Goal: Transaction & Acquisition: Purchase product/service

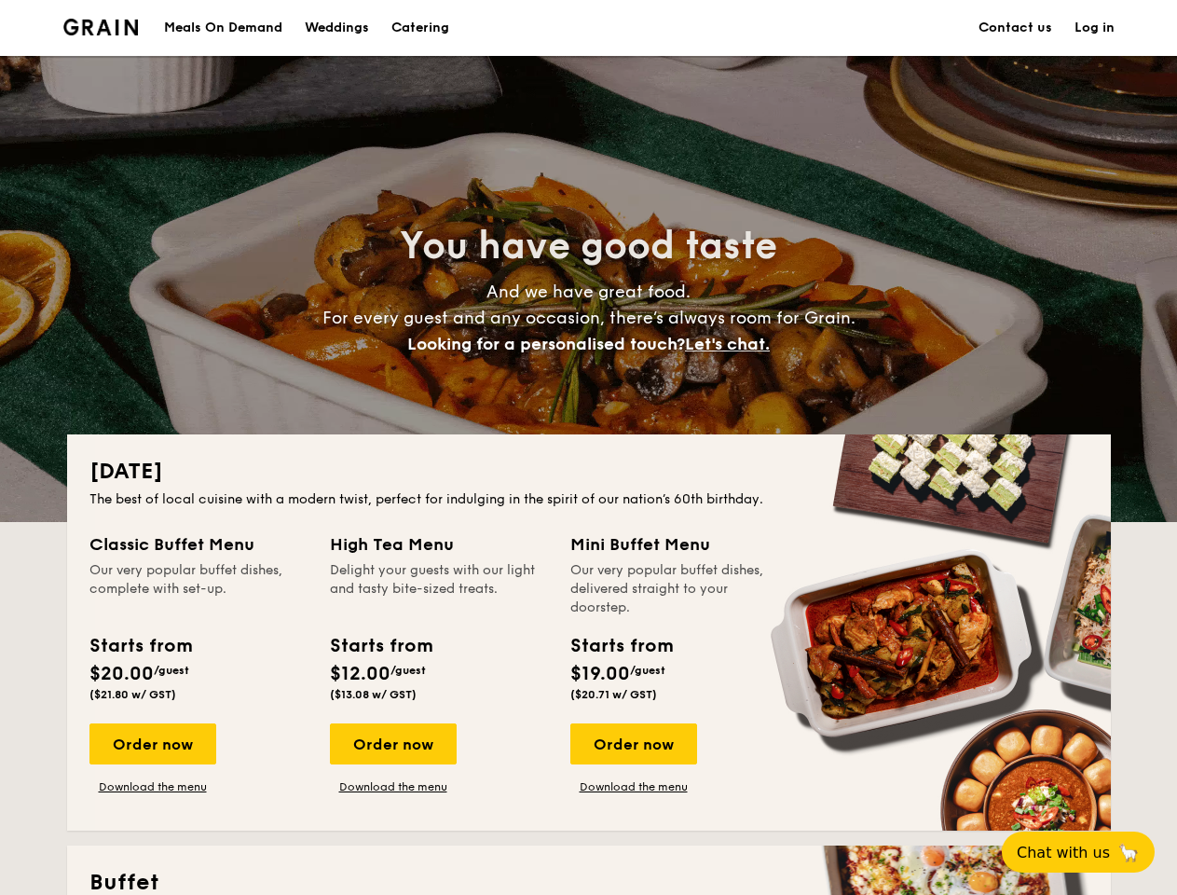
click at [588, 447] on div "[DATE] The best of local cuisine with a modern twist, perfect for indulging in …" at bounding box center [589, 632] width 1044 height 396
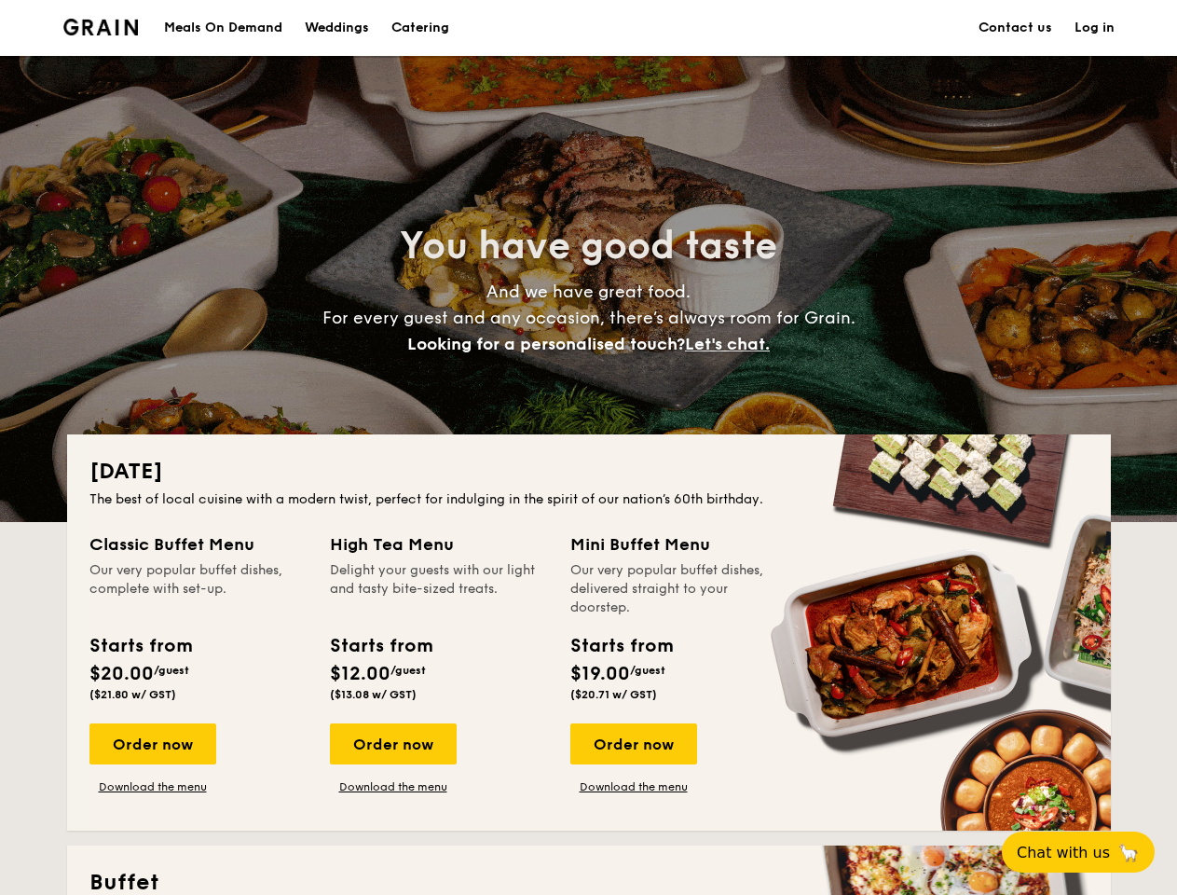
click at [1094, 28] on link "Log in" at bounding box center [1095, 28] width 40 height 56
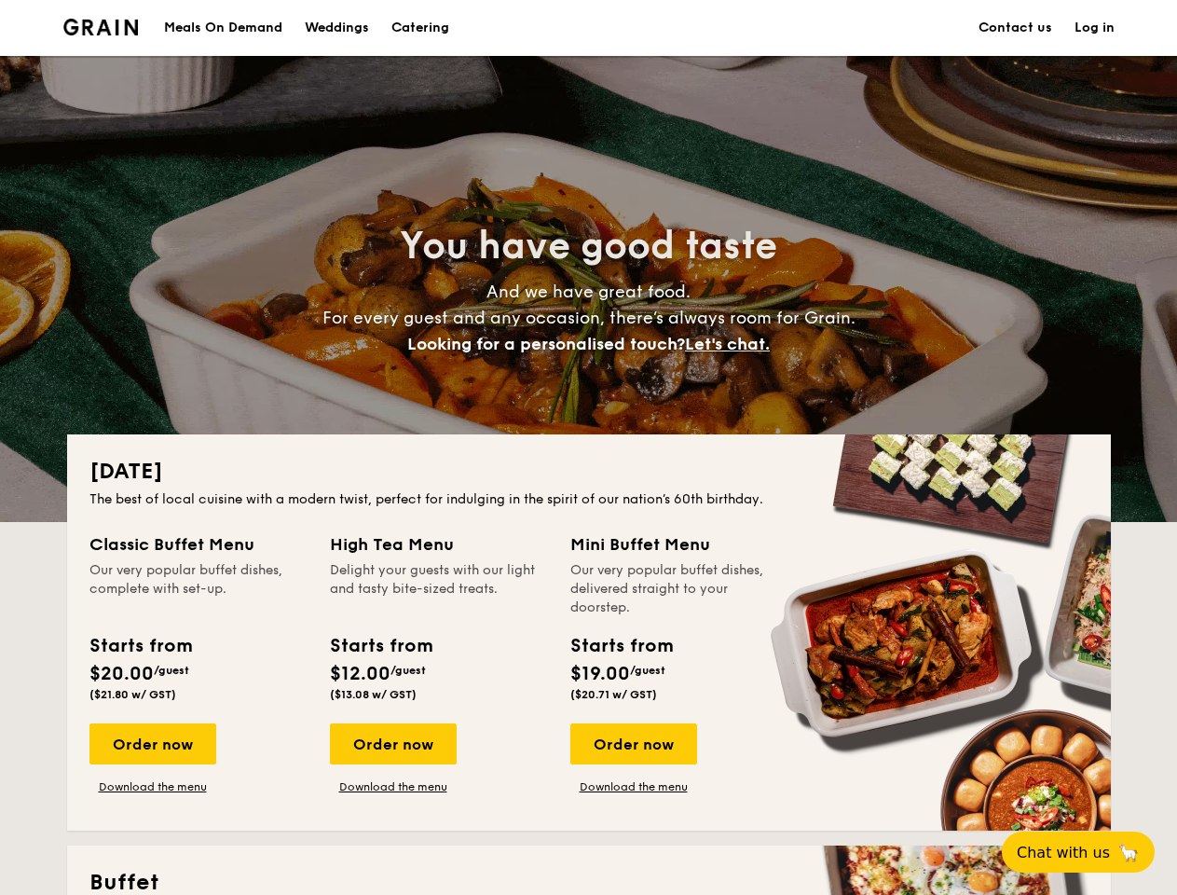
click at [733, 344] on span "Let's chat." at bounding box center [727, 344] width 85 height 21
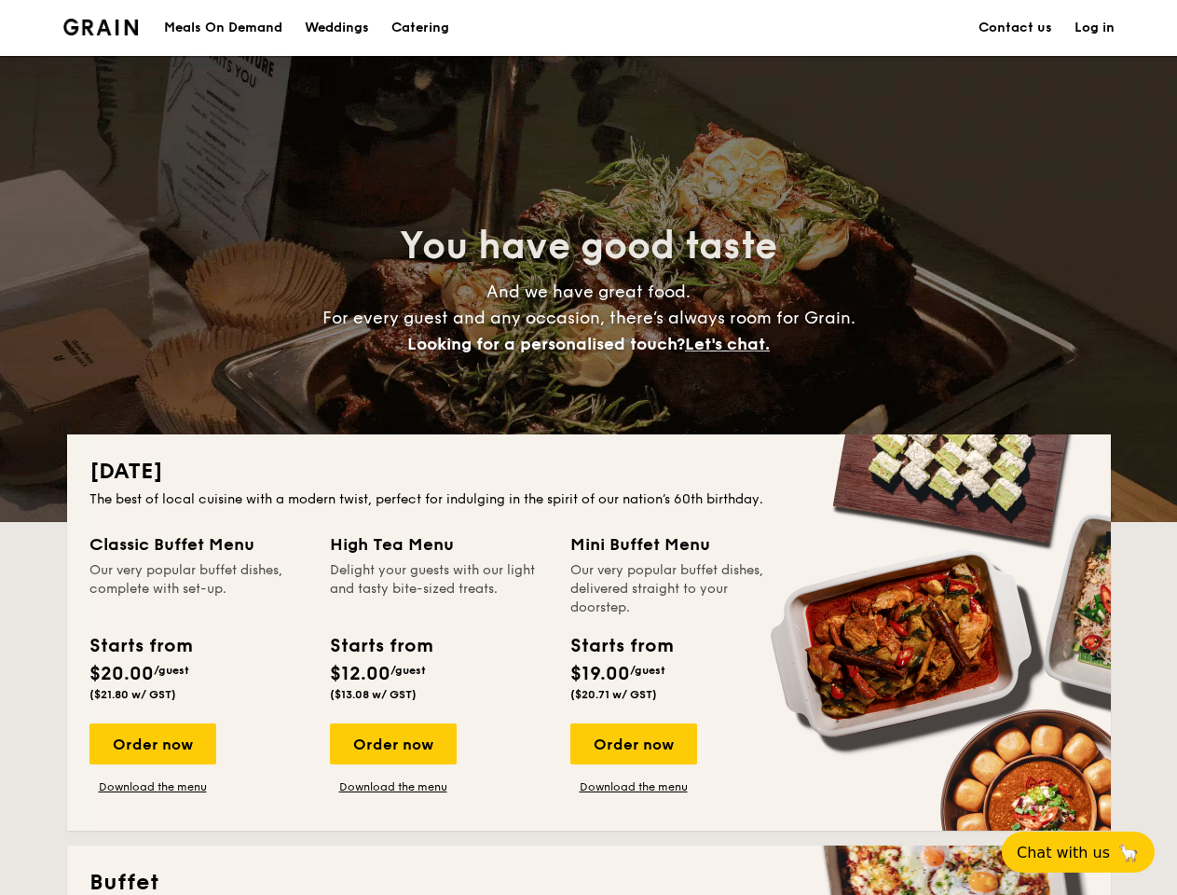
click at [152, 744] on div "Order now" at bounding box center [152, 743] width 127 height 41
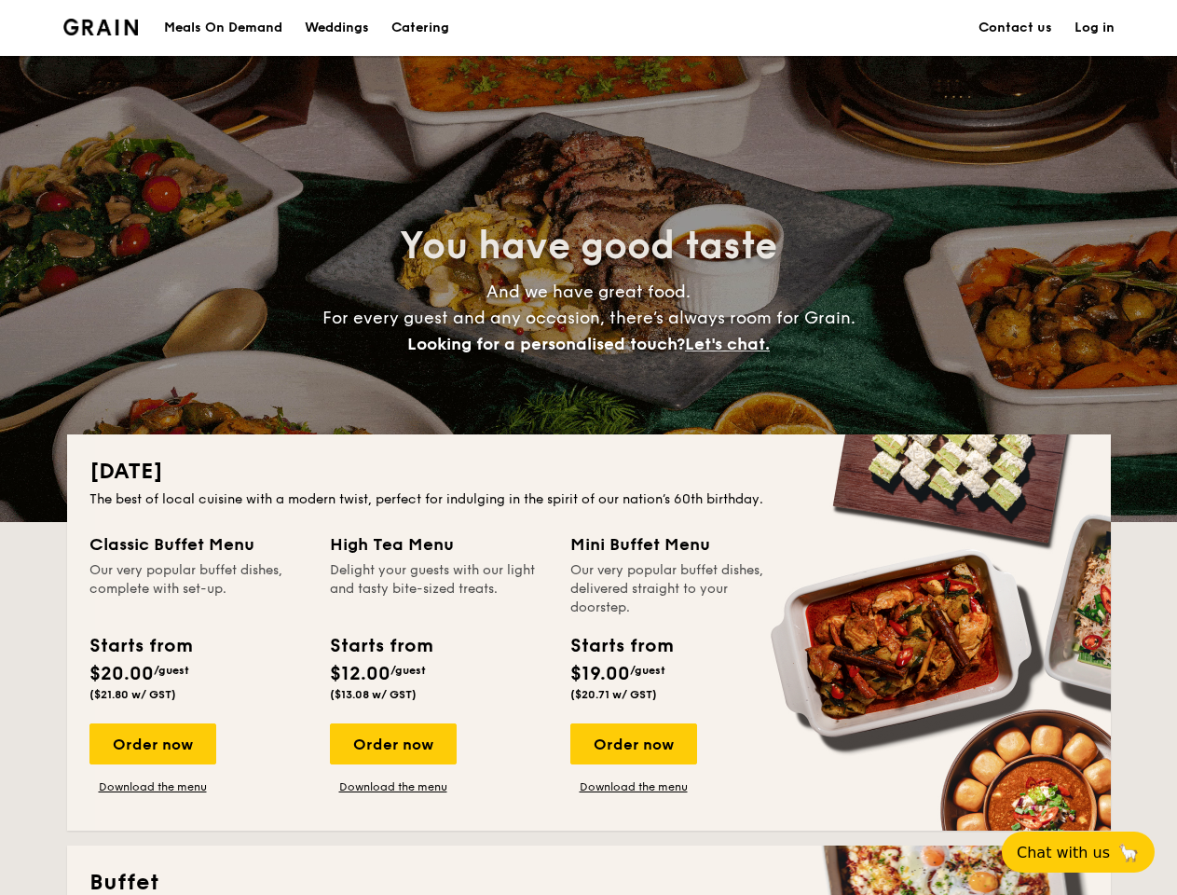
click at [392, 744] on div "Order now" at bounding box center [393, 743] width 127 height 41
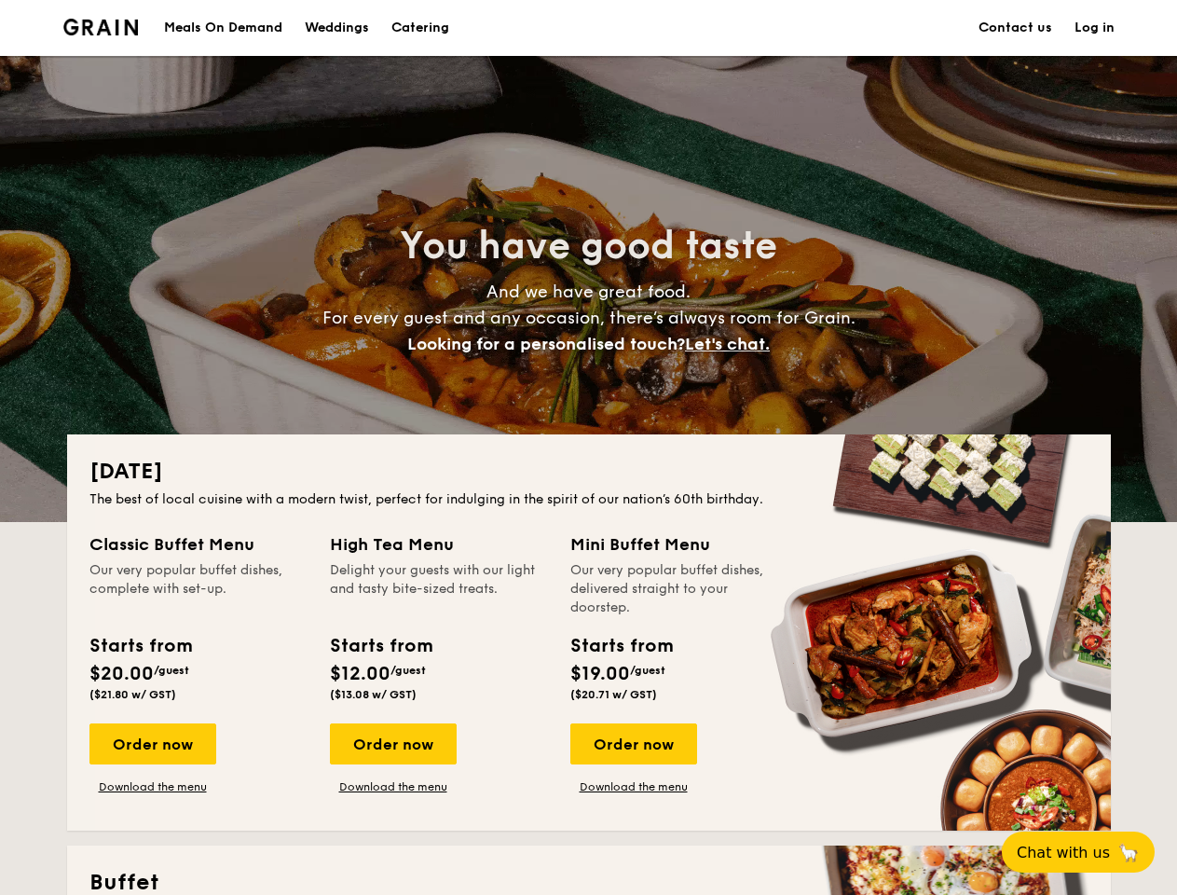
click at [633, 744] on div "Order now" at bounding box center [633, 743] width 127 height 41
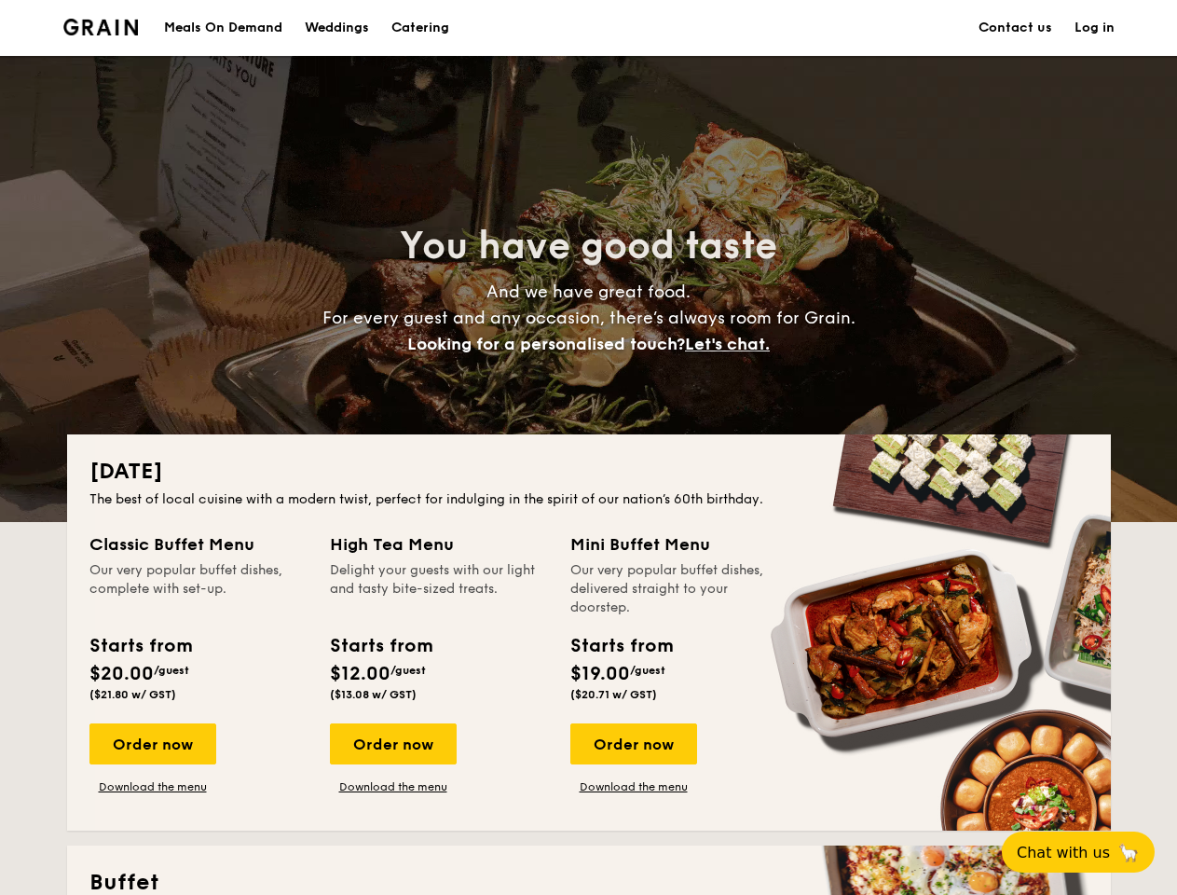
click at [1089, 852] on span "Chat with us" at bounding box center [1063, 852] width 93 height 18
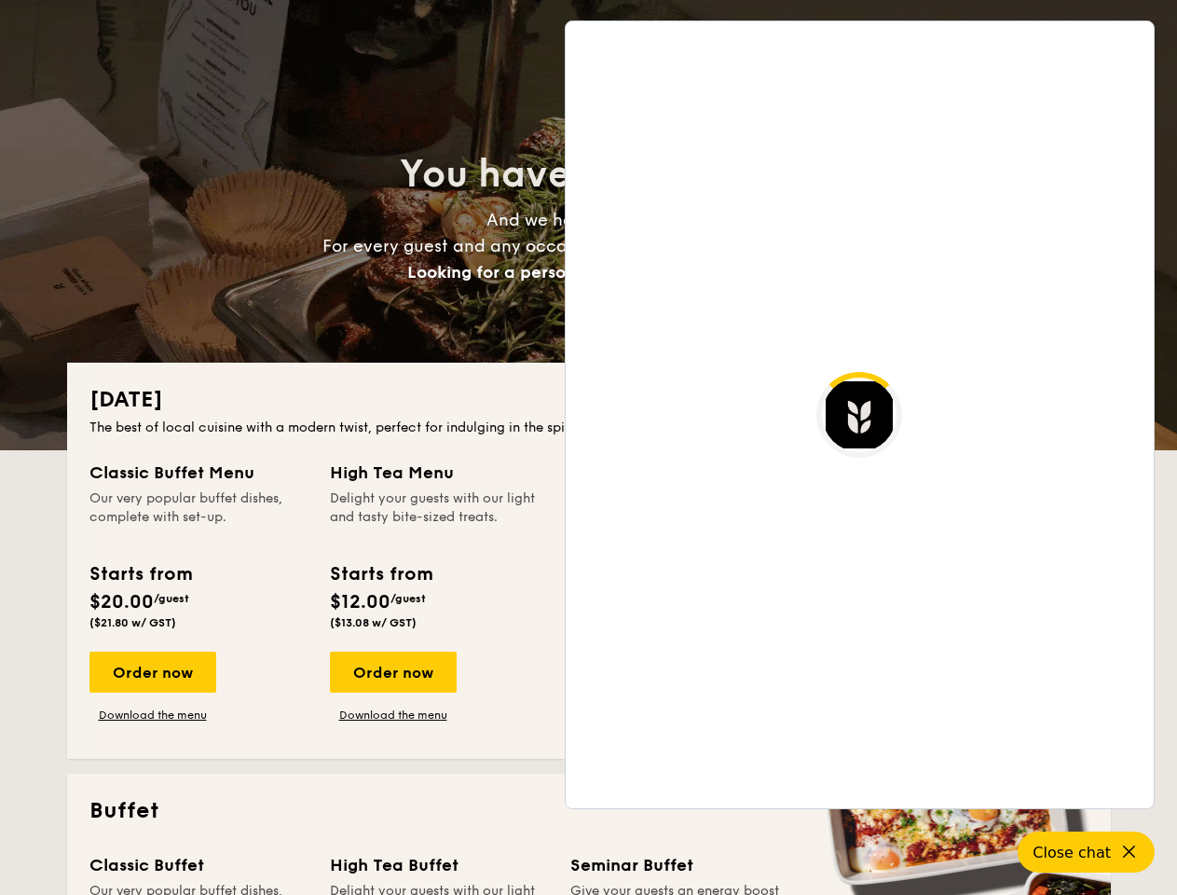
scroll to position [3609, 0]
